Goal: Find specific page/section: Find specific page/section

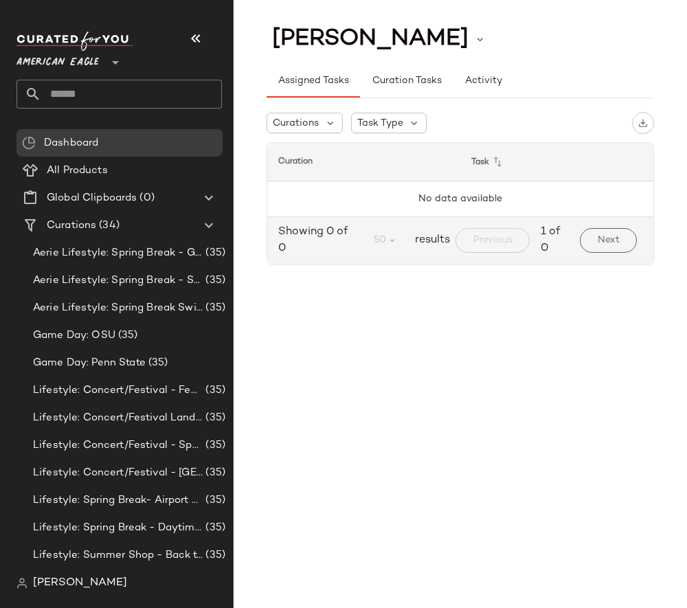
click at [113, 56] on icon at bounding box center [115, 62] width 16 height 16
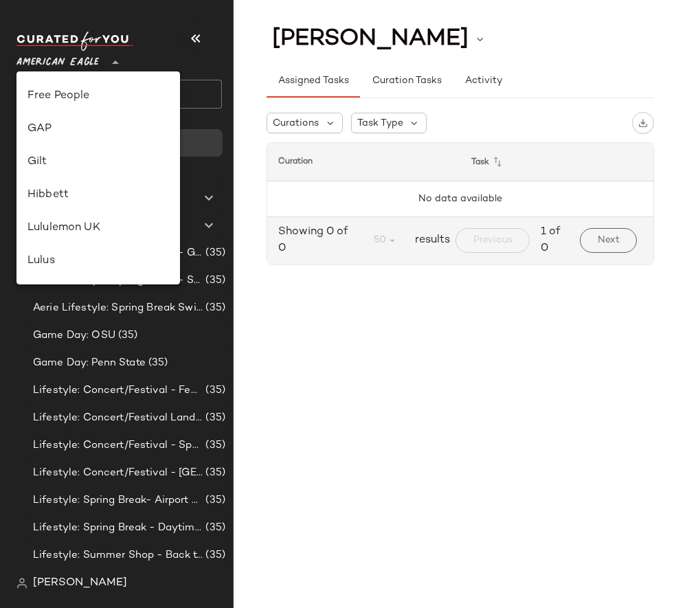
scroll to position [297, 0]
click at [69, 118] on div "GAP" at bounding box center [97, 126] width 141 height 16
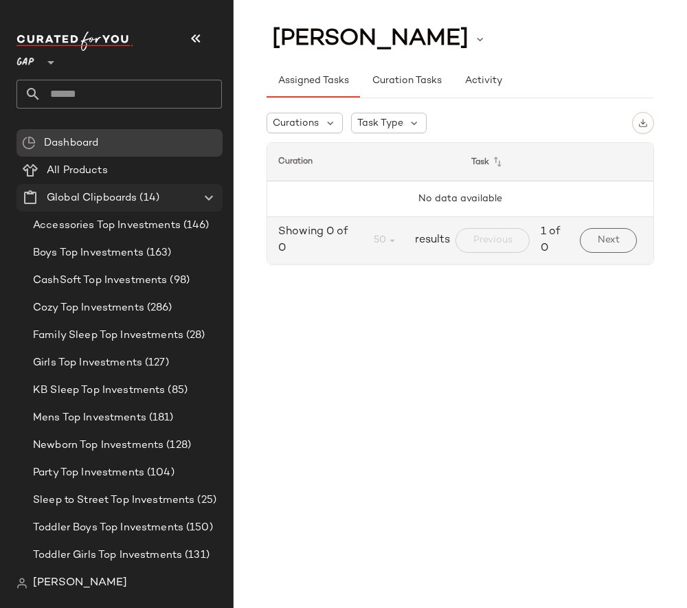
click at [209, 196] on icon at bounding box center [209, 198] width 16 height 16
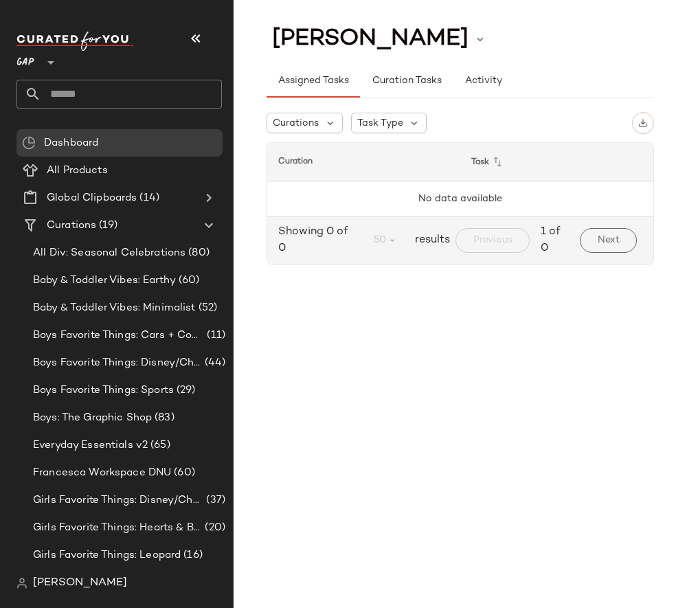
click at [41, 61] on div at bounding box center [49, 54] width 19 height 34
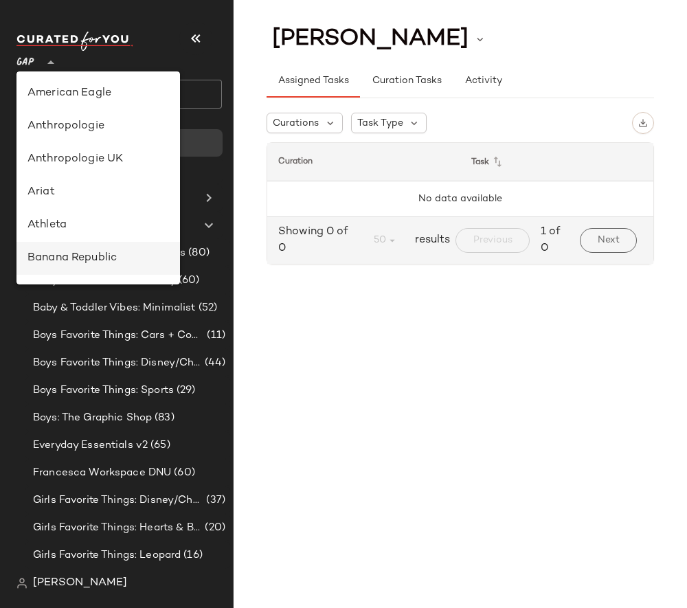
click at [72, 269] on div "Banana Republic" at bounding box center [97, 258] width 163 height 33
type input "**"
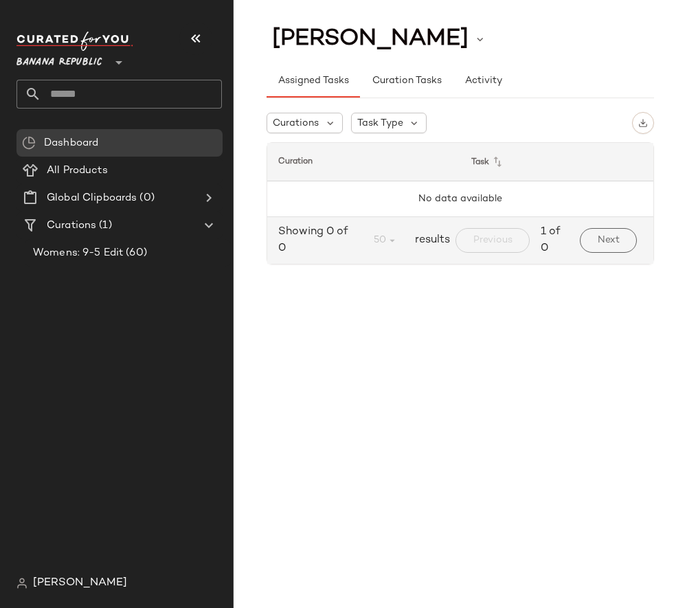
click at [66, 587] on span "[PERSON_NAME]" at bounding box center [80, 583] width 94 height 16
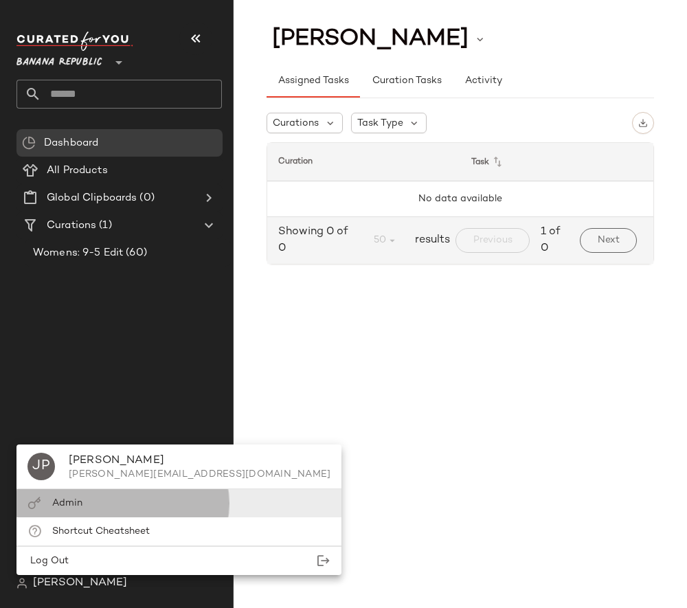
click at [114, 500] on div "Admin" at bounding box center [178, 503] width 325 height 28
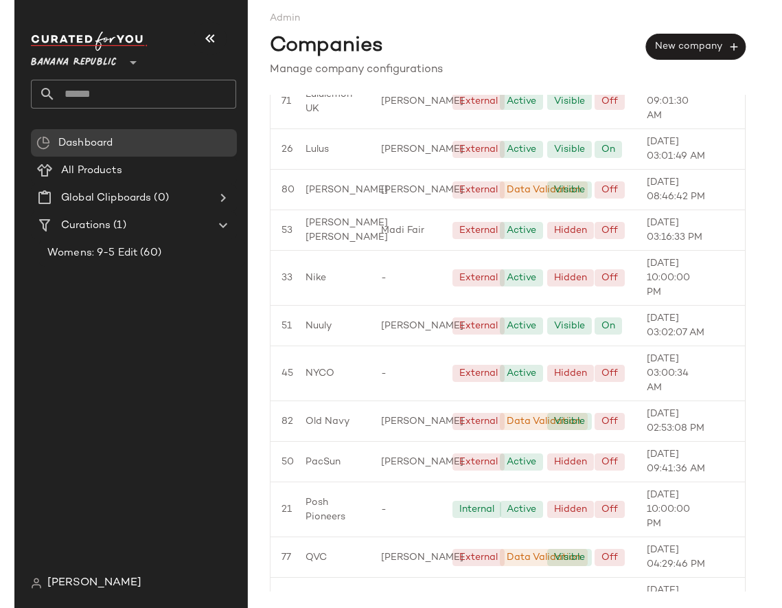
scroll to position [1191, 0]
